Goal: Task Accomplishment & Management: Manage account settings

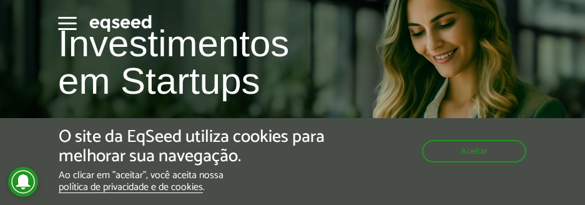
scroll to position [187, 0]
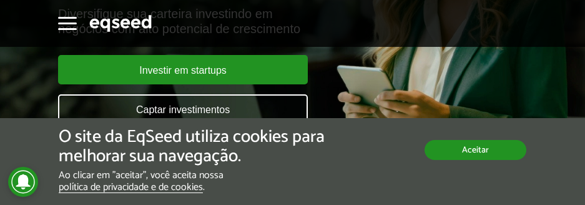
click at [505, 152] on button "Aceitar" at bounding box center [475, 150] width 102 height 20
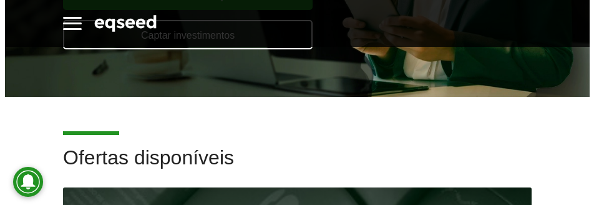
scroll to position [0, 0]
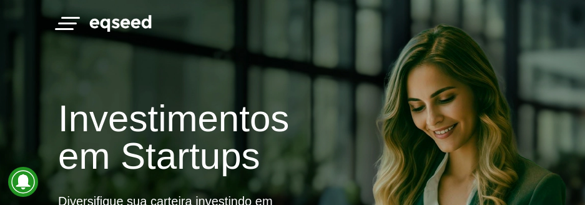
click at [76, 26] on button "Toggle navigation" at bounding box center [67, 22] width 19 height 22
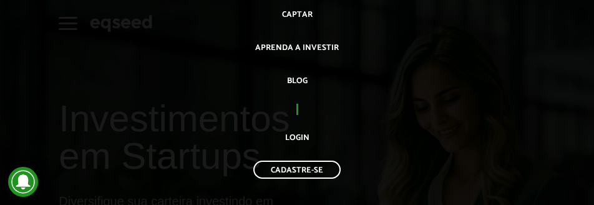
scroll to position [225, 0]
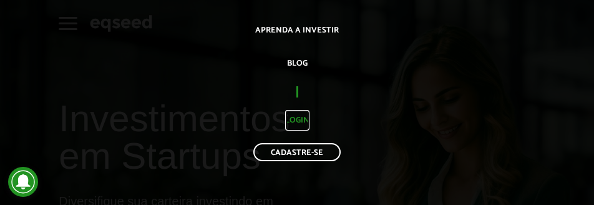
click at [294, 117] on link "Login" at bounding box center [297, 120] width 24 height 21
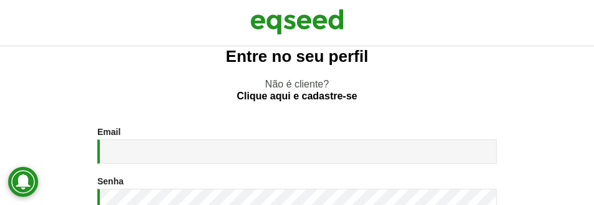
scroll to position [62, 0]
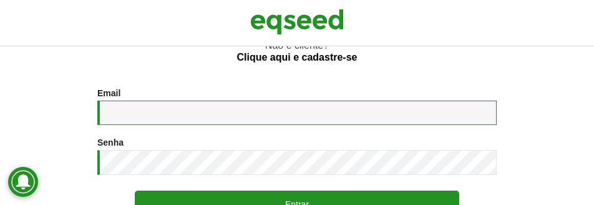
click at [167, 110] on input "Email *" at bounding box center [296, 112] width 399 height 24
click at [143, 115] on input "Email *" at bounding box center [296, 112] width 399 height 24
type input "**********"
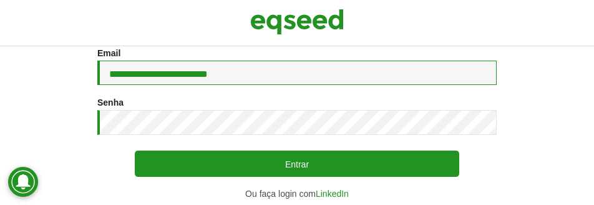
scroll to position [125, 0]
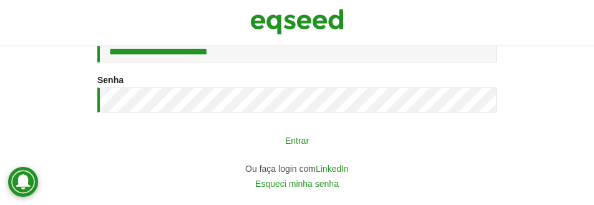
click at [231, 130] on button "Entrar" at bounding box center [297, 140] width 324 height 24
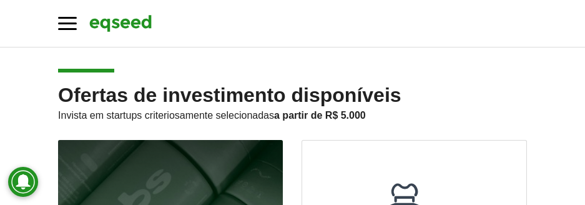
click at [77, 17] on div "Sair Toggle navigation Toggle navigation Início Investir Como funciona Captar A…" at bounding box center [292, 23] width 487 height 22
click at [71, 21] on button "Toggle navigation" at bounding box center [67, 22] width 19 height 22
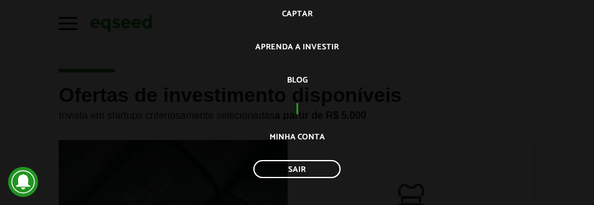
scroll to position [225, 0]
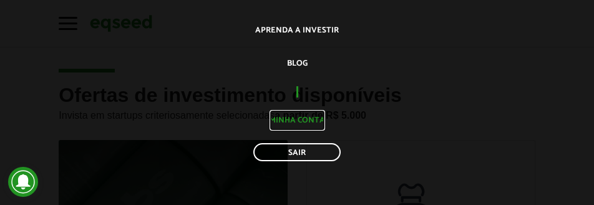
click at [286, 116] on link "Minha conta" at bounding box center [297, 120] width 56 height 21
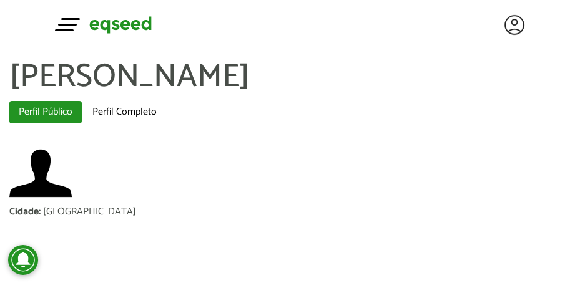
click at [70, 19] on span "button" at bounding box center [70, 19] width 19 height 2
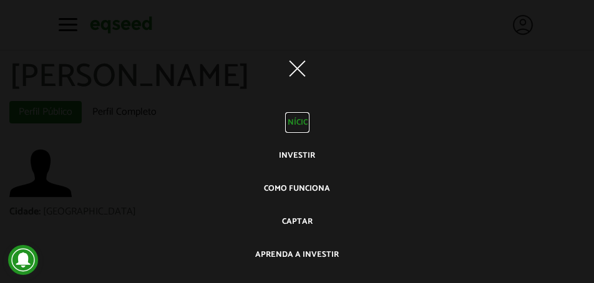
click at [302, 122] on link "Início" at bounding box center [297, 122] width 24 height 21
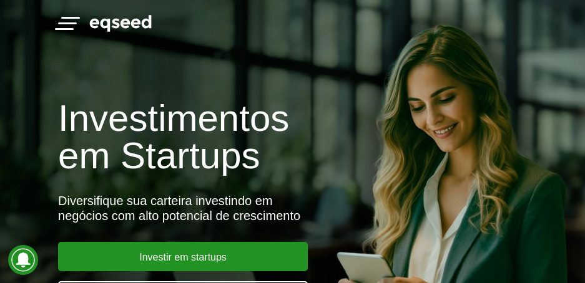
click at [73, 17] on span "button" at bounding box center [70, 18] width 19 height 2
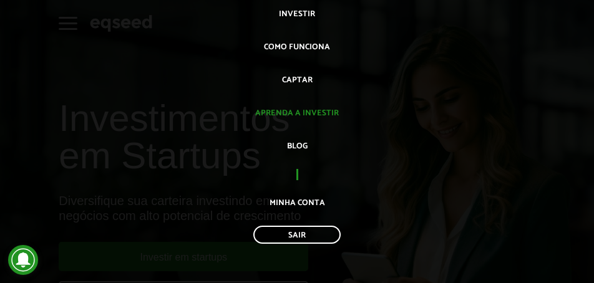
scroll to position [146, 0]
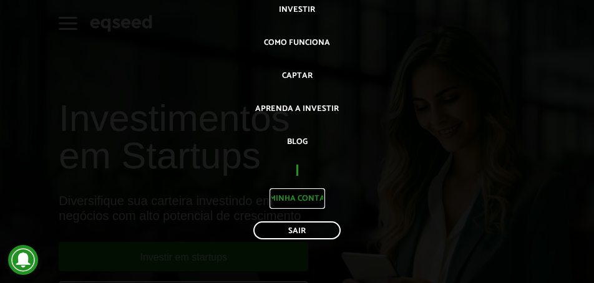
click at [286, 192] on link "Minha conta" at bounding box center [297, 198] width 56 height 21
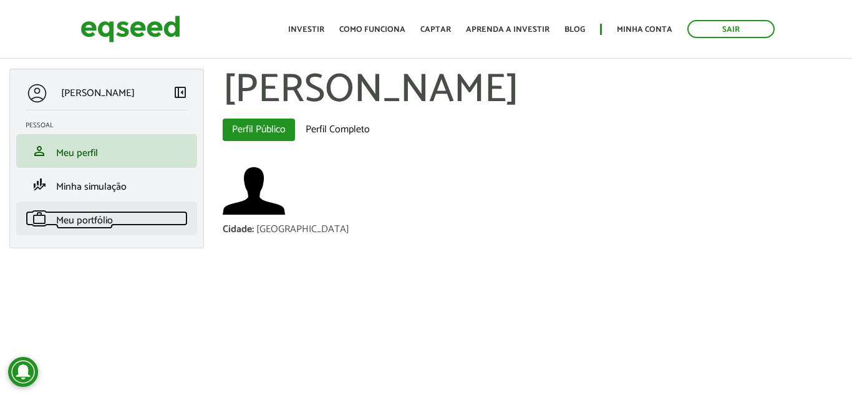
click at [109, 226] on span "Meu portfólio" at bounding box center [84, 220] width 57 height 17
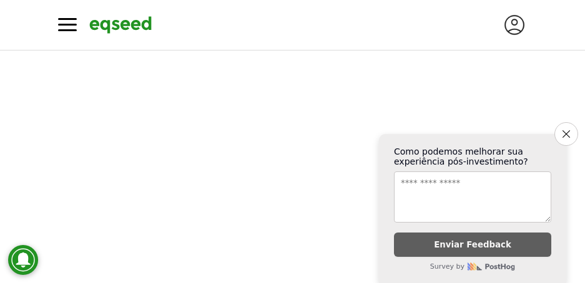
scroll to position [508, 0]
click at [562, 130] on icon "Close survey" at bounding box center [565, 134] width 8 height 8
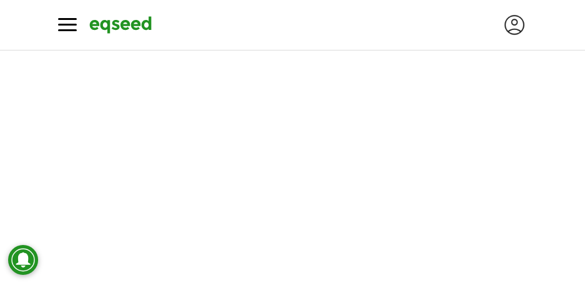
scroll to position [318, 0]
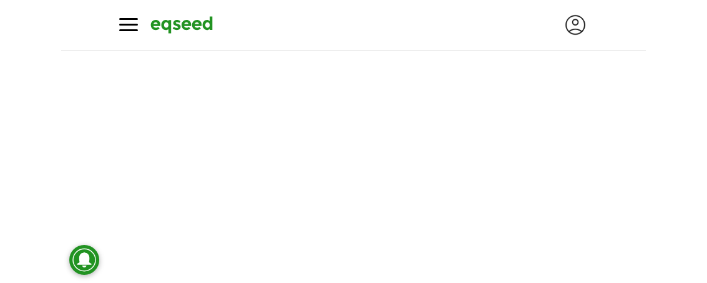
scroll to position [187, 0]
